Goal: Information Seeking & Learning: Learn about a topic

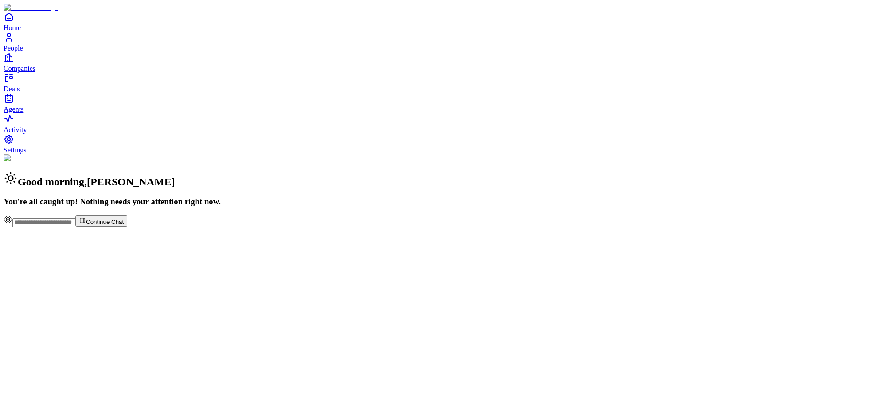
click at [35, 72] on span "Companies" at bounding box center [20, 69] width 32 height 8
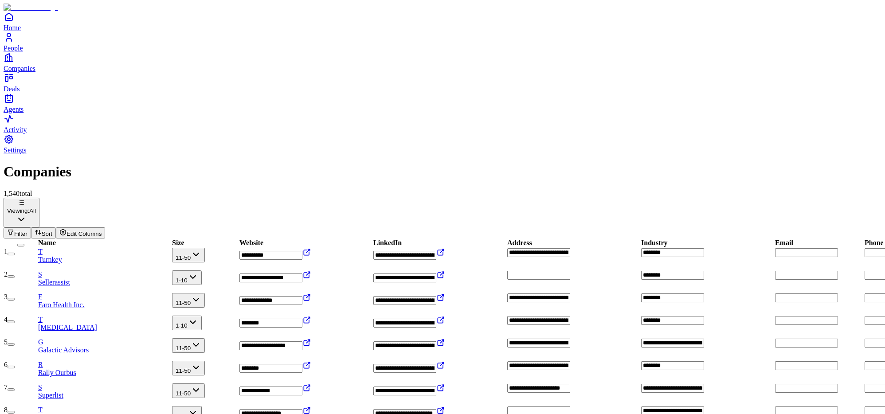
click at [27, 231] on span "Filter" at bounding box center [20, 234] width 13 height 7
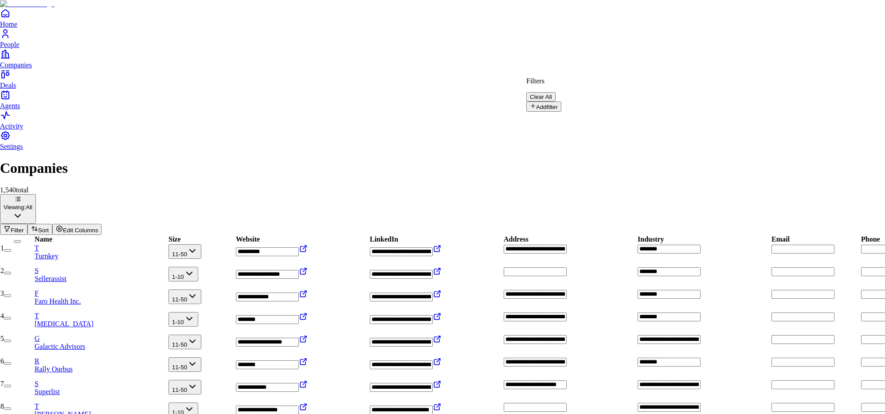
click at [551, 104] on button "Add filter" at bounding box center [543, 107] width 35 height 10
click at [589, 117] on input "text" at bounding box center [557, 121] width 63 height 9
type input "****"
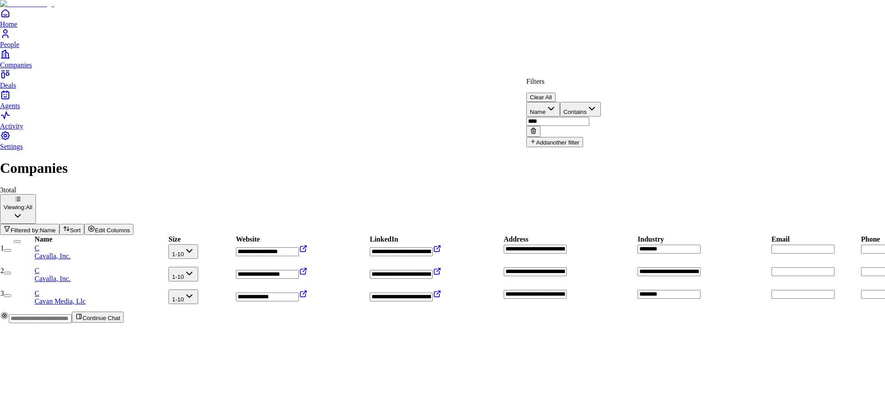
click at [126, 107] on html "**********" at bounding box center [442, 165] width 885 height 330
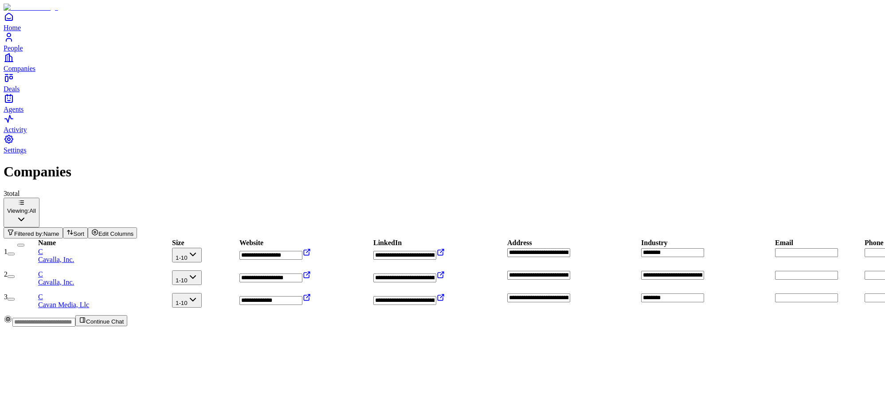
click at [74, 256] on span "Cavalla, Inc." at bounding box center [56, 260] width 36 height 8
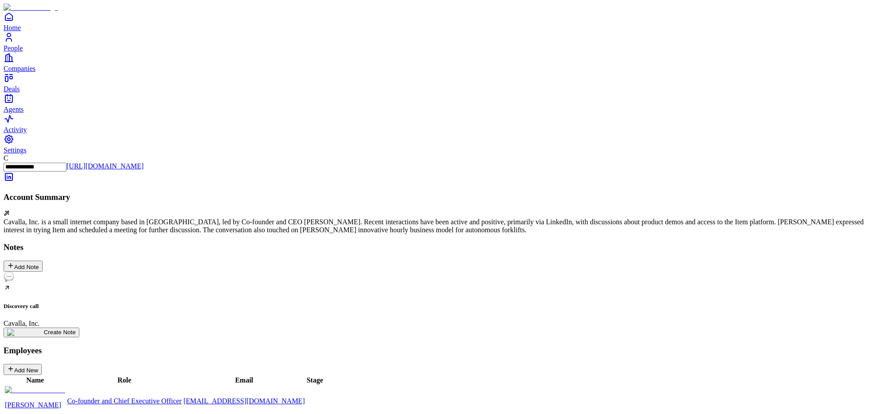
click at [88, 272] on div "Discovery call Cavalla, Inc." at bounding box center [443, 300] width 878 height 56
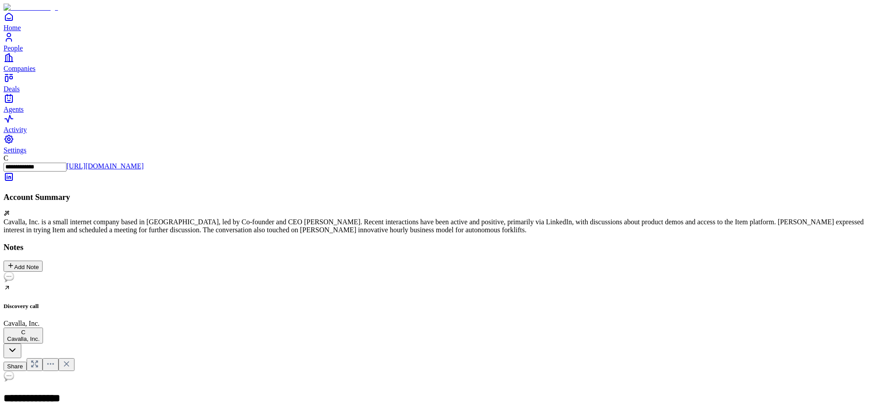
scroll to position [62, 0]
click at [69, 362] on icon at bounding box center [66, 364] width 4 height 4
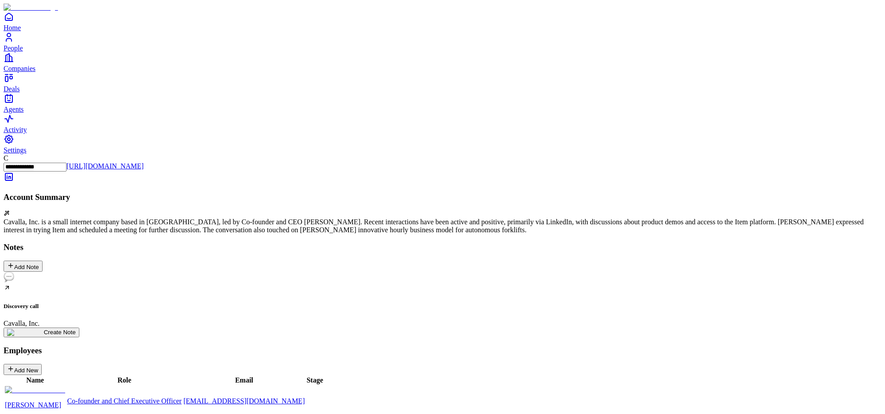
click at [95, 272] on div "Discovery call Cavalla, Inc." at bounding box center [443, 300] width 878 height 56
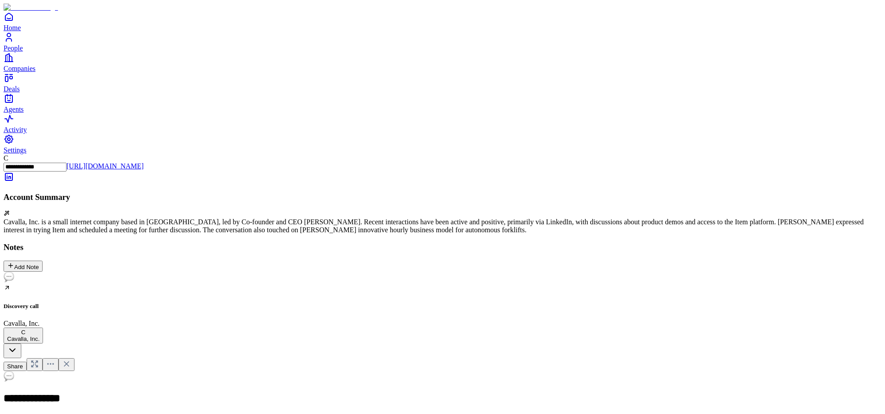
click at [71, 360] on icon at bounding box center [66, 364] width 9 height 9
